Goal: Task Accomplishment & Management: Use online tool/utility

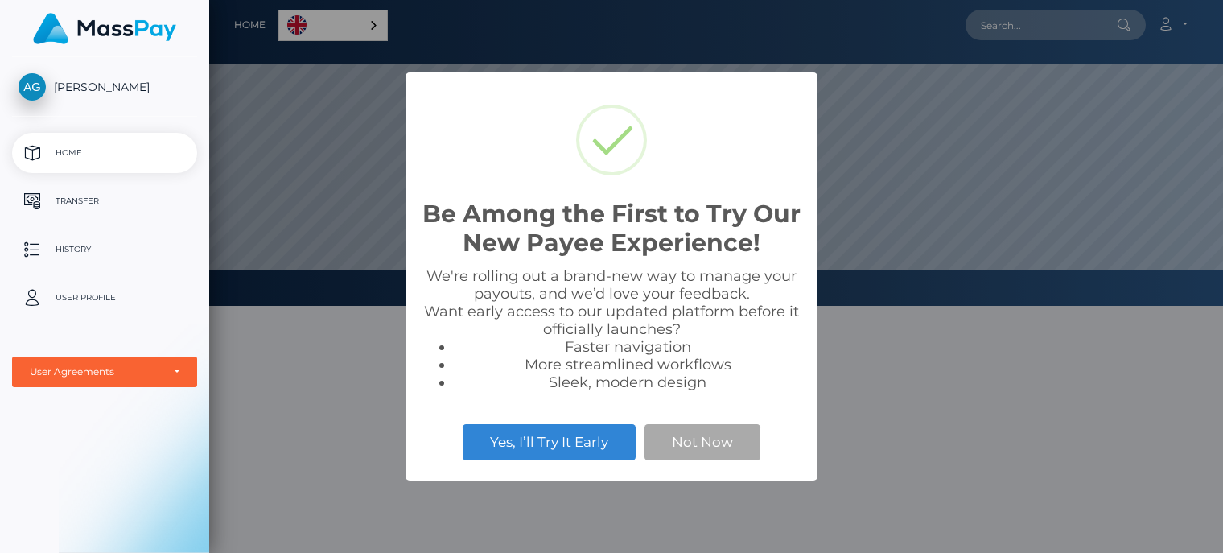
scroll to position [306, 1013]
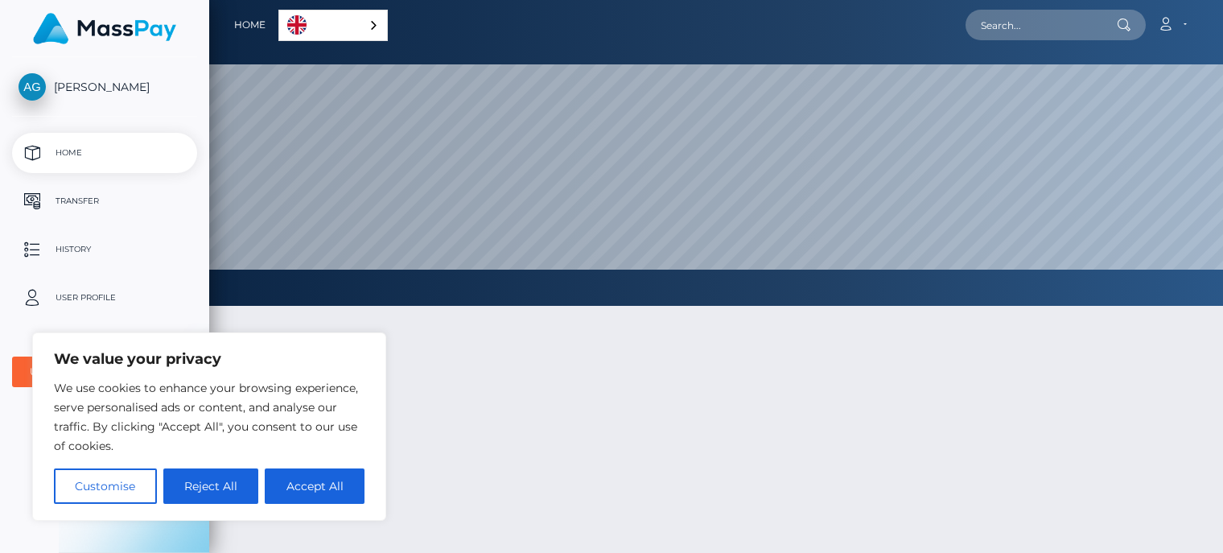
click at [373, 24] on div "English" at bounding box center [332, 25] width 109 height 31
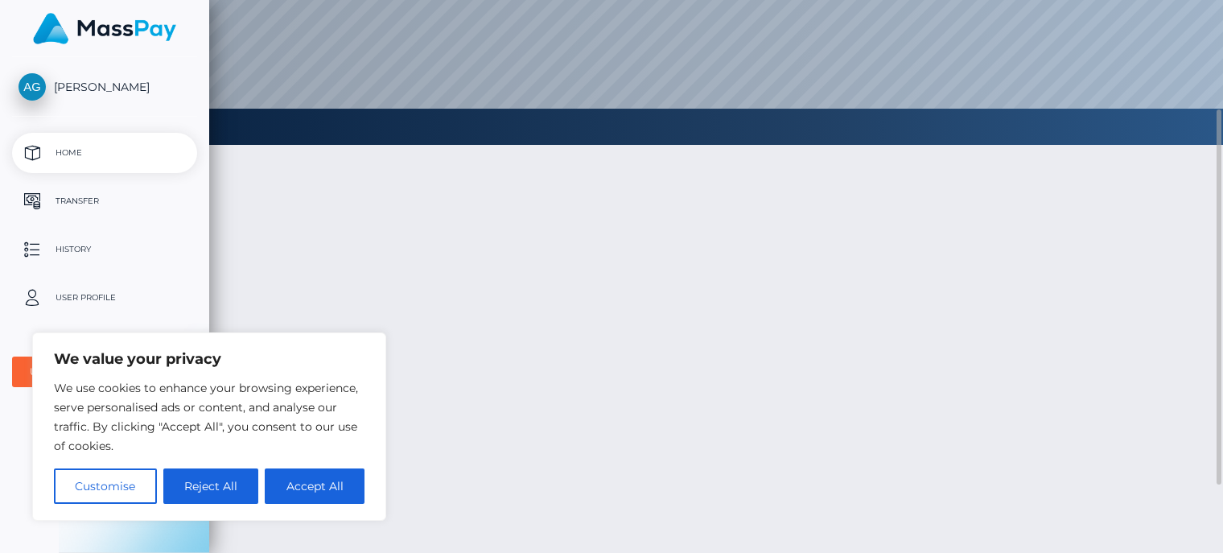
scroll to position [0, 0]
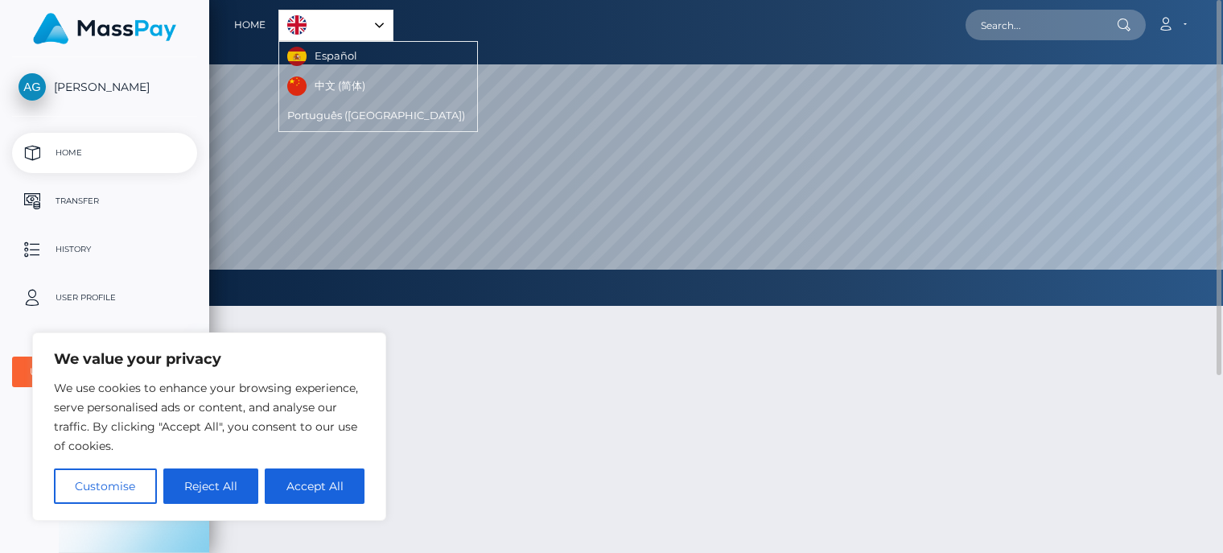
click at [648, 438] on div at bounding box center [715, 509] width 1013 height 454
click at [319, 489] on button "Accept All" at bounding box center [315, 485] width 100 height 35
checkbox input "true"
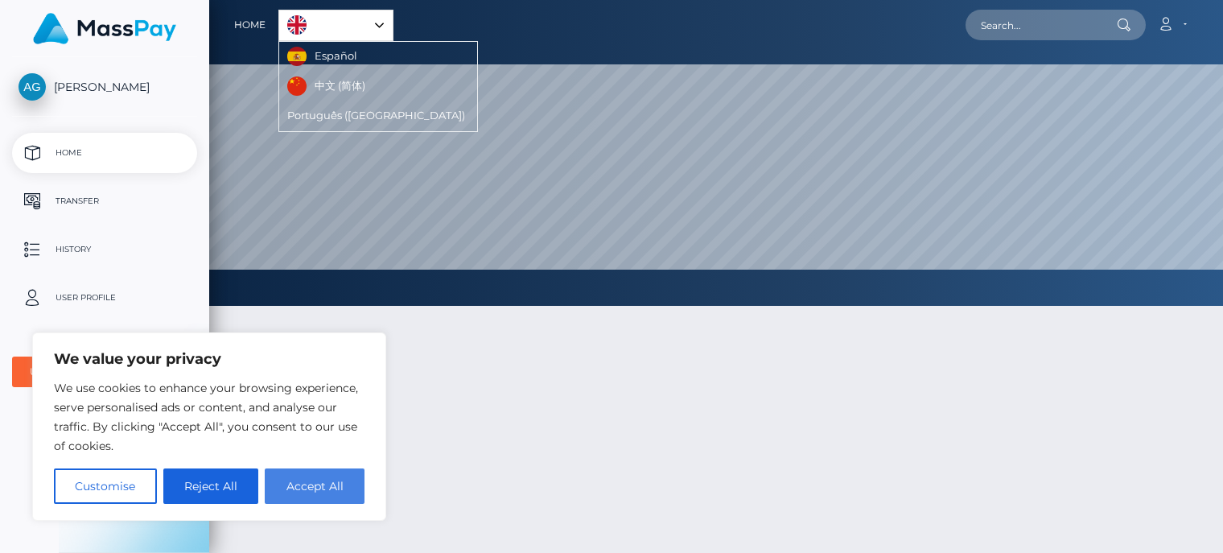
checkbox input "true"
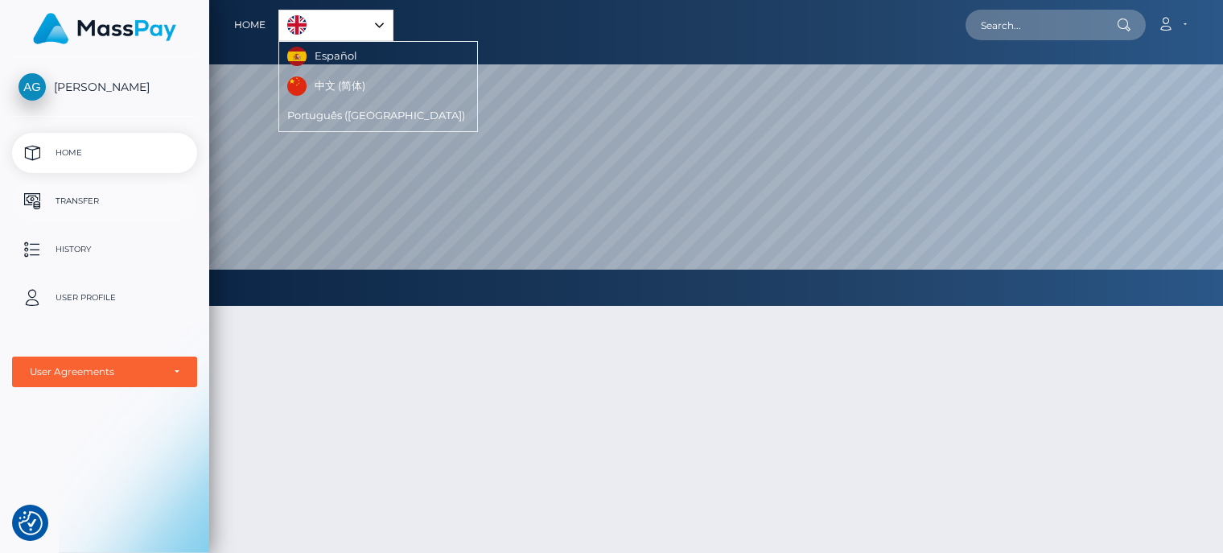
click at [74, 194] on p "Transfer" at bounding box center [104, 201] width 172 height 24
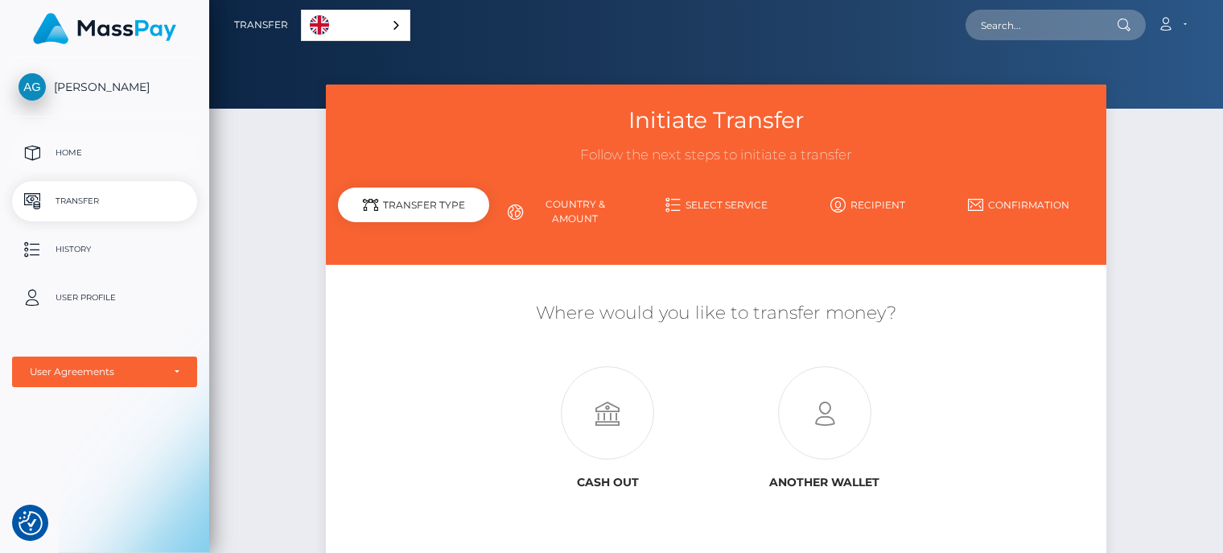
click at [79, 156] on p "Home" at bounding box center [104, 153] width 172 height 24
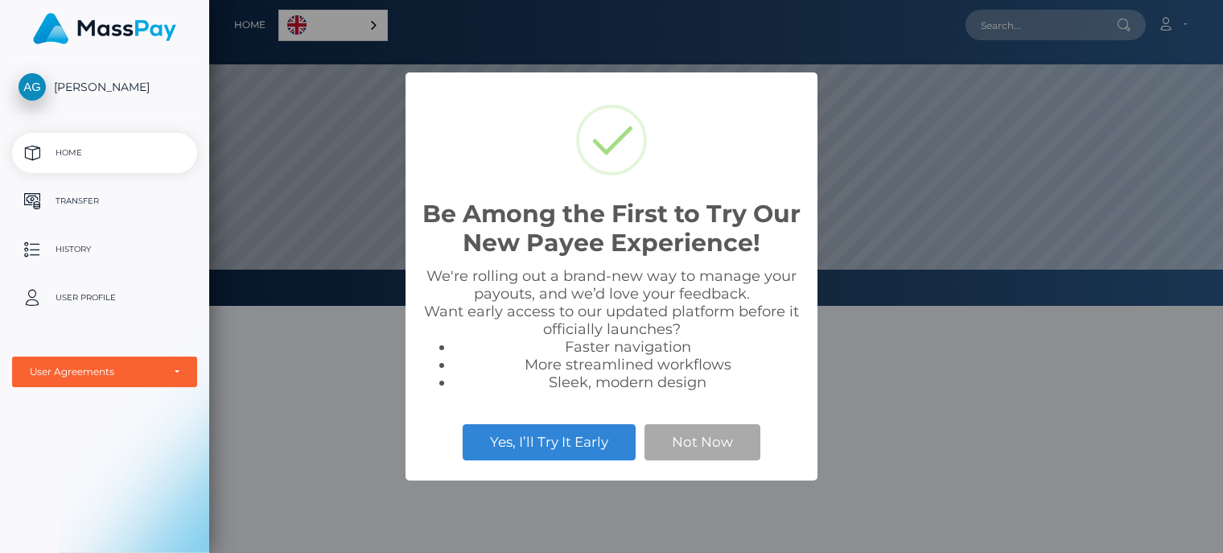
scroll to position [306, 1013]
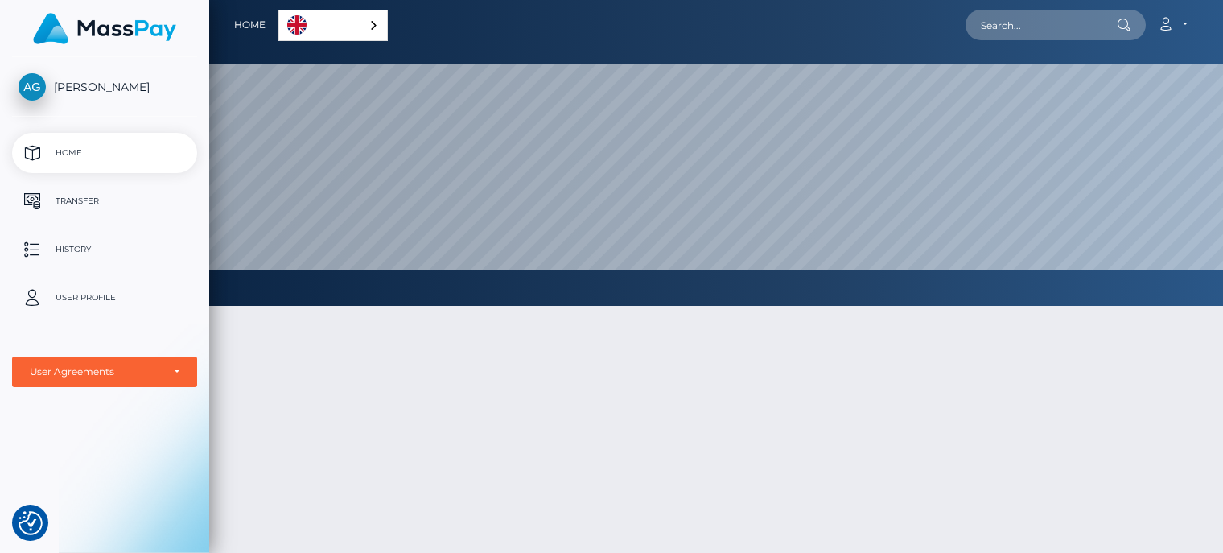
drag, startPoint x: 448, startPoint y: 308, endPoint x: 611, endPoint y: 312, distance: 163.3
click at [142, 368] on div "User Agreements" at bounding box center [96, 371] width 132 height 13
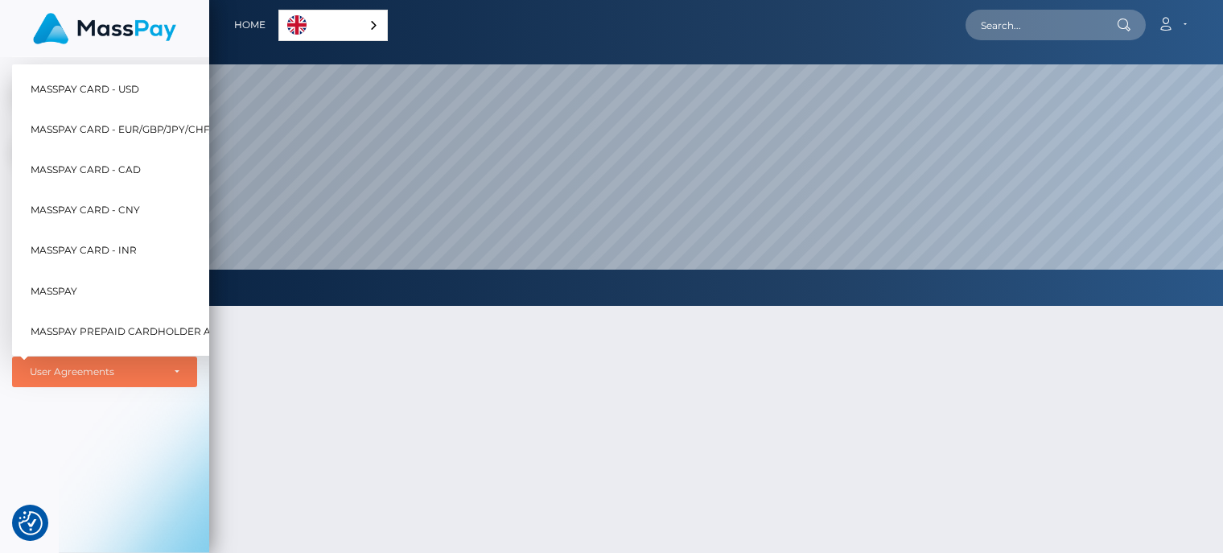
click at [120, 159] on span "MassPay Card - CAD" at bounding box center [86, 169] width 110 height 21
select select "3"
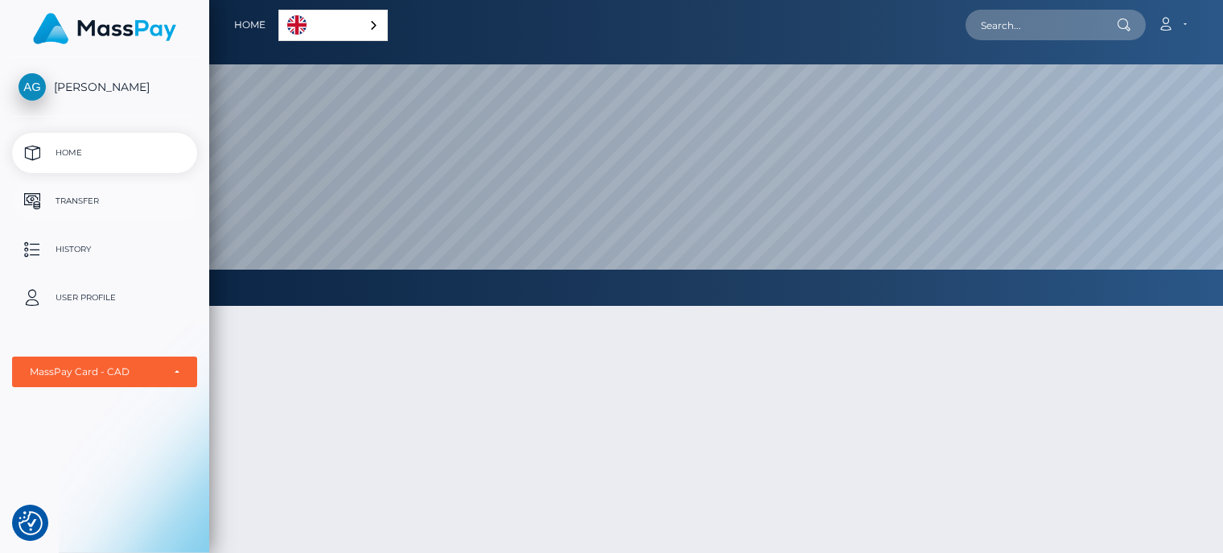
click at [59, 199] on p "Transfer" at bounding box center [104, 201] width 172 height 24
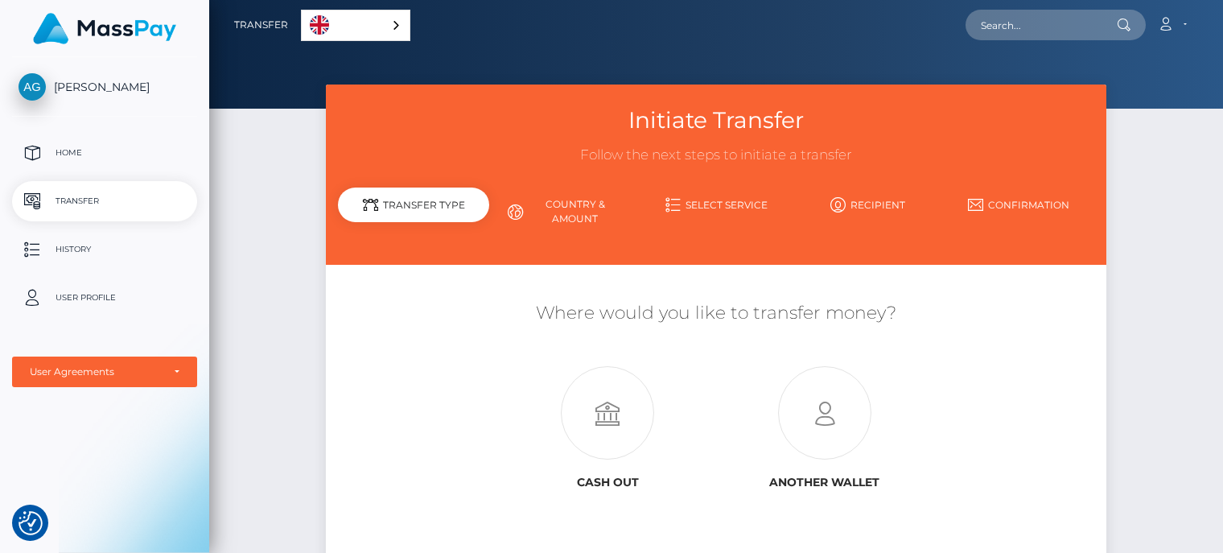
scroll to position [135, 0]
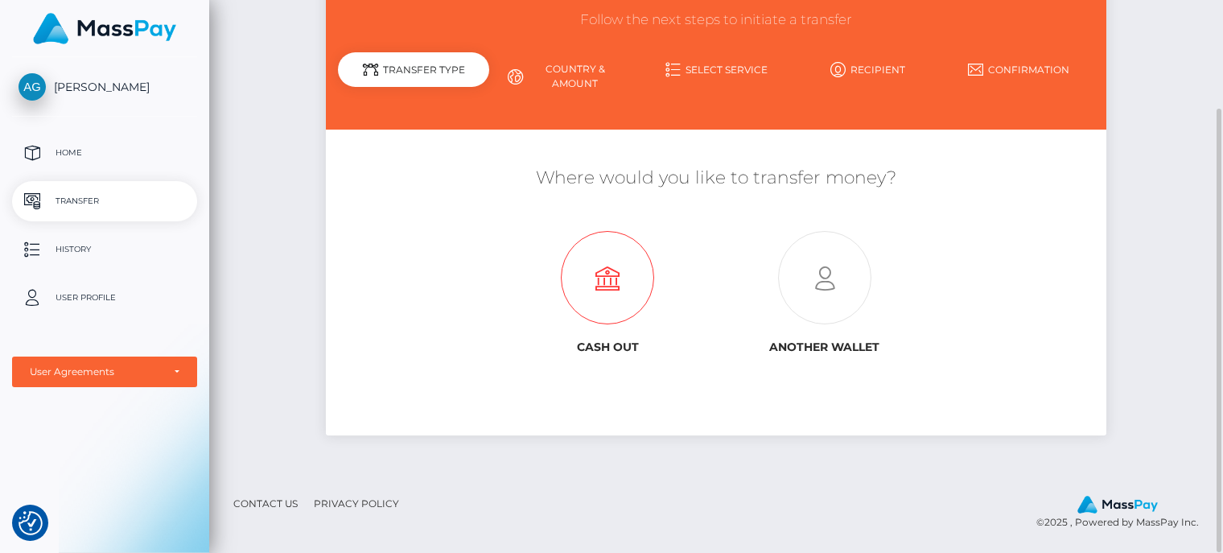
click at [586, 306] on icon at bounding box center [607, 278] width 216 height 93
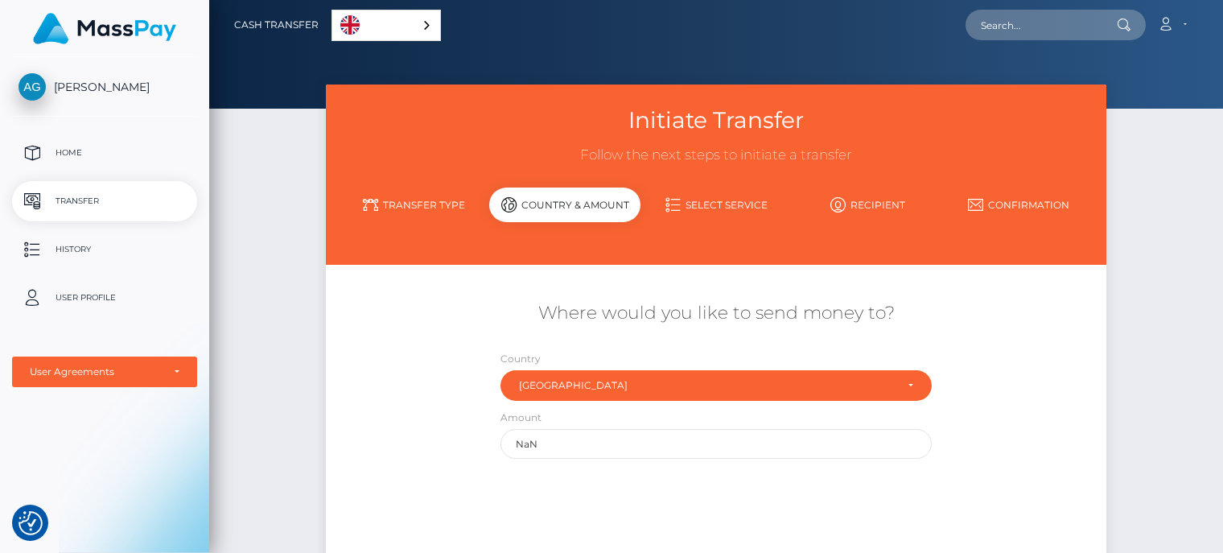
scroll to position [161, 0]
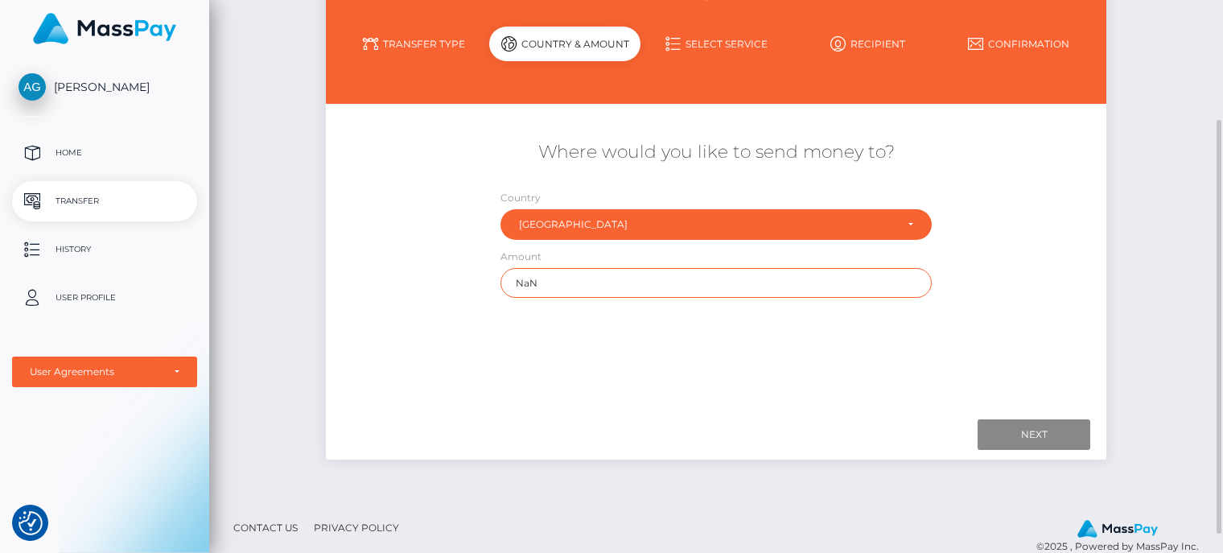
click at [592, 283] on input "NaN" at bounding box center [715, 283] width 431 height 30
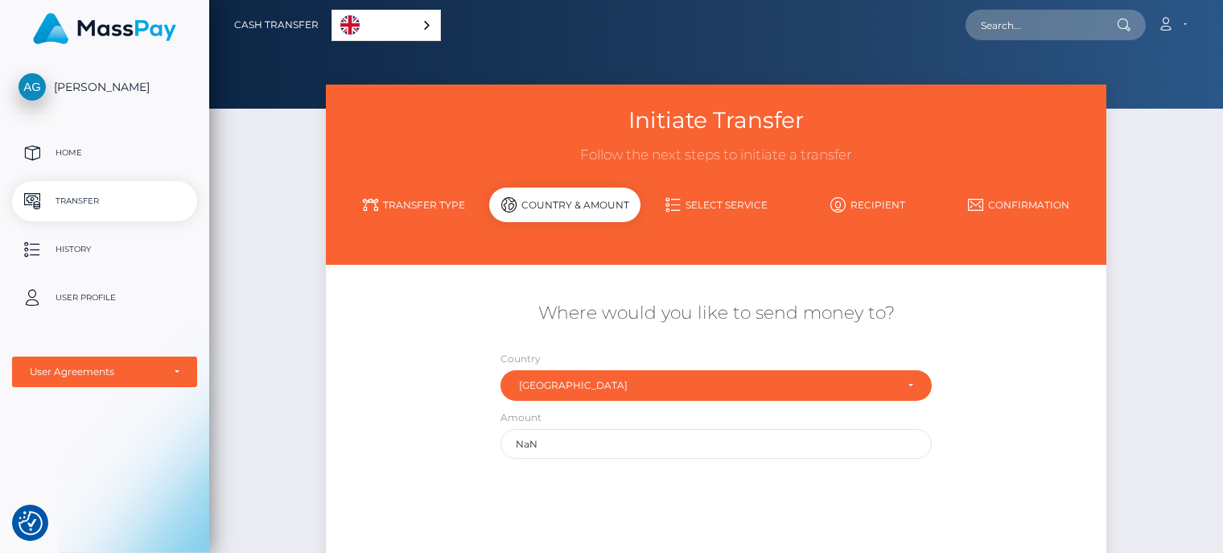
click at [113, 85] on span "[PERSON_NAME]" at bounding box center [104, 87] width 185 height 14
